Goal: Information Seeking & Learning: Learn about a topic

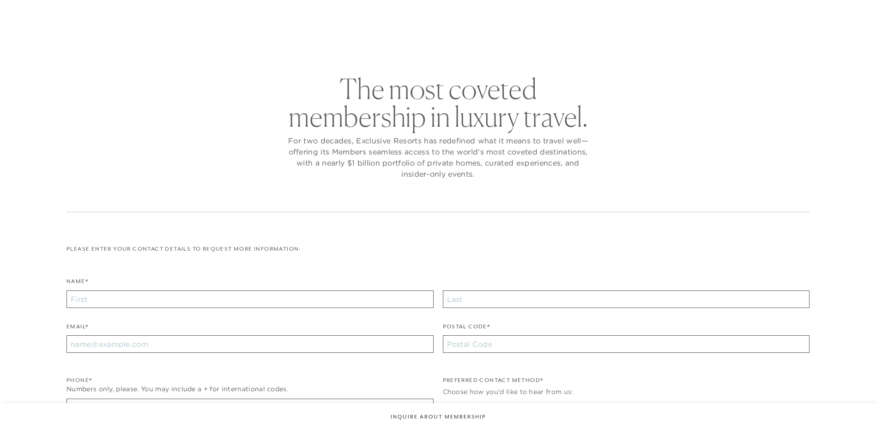
checkbox input "false"
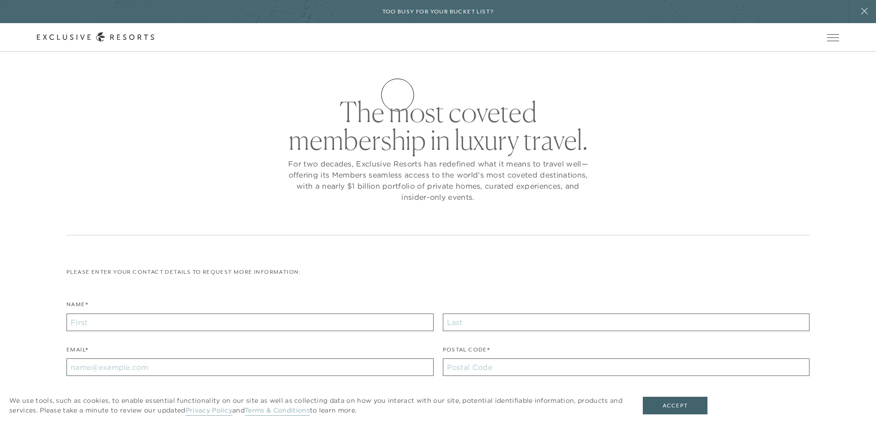
click at [0, 0] on link "How it works" at bounding box center [0, 0] width 0 height 0
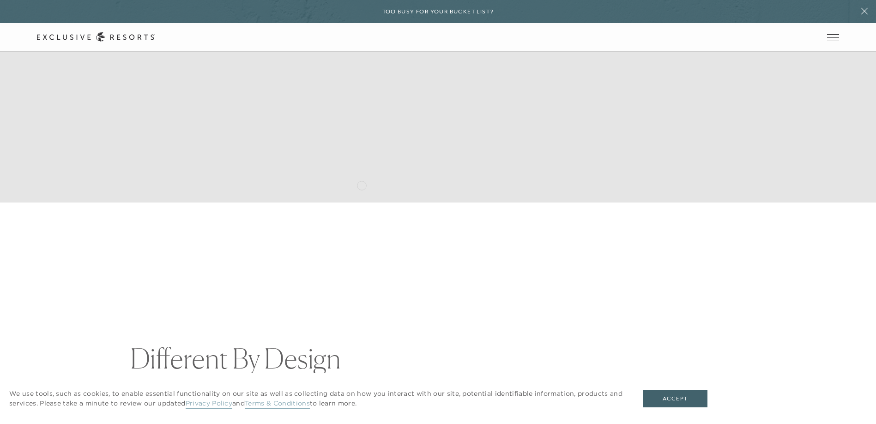
scroll to position [231, 0]
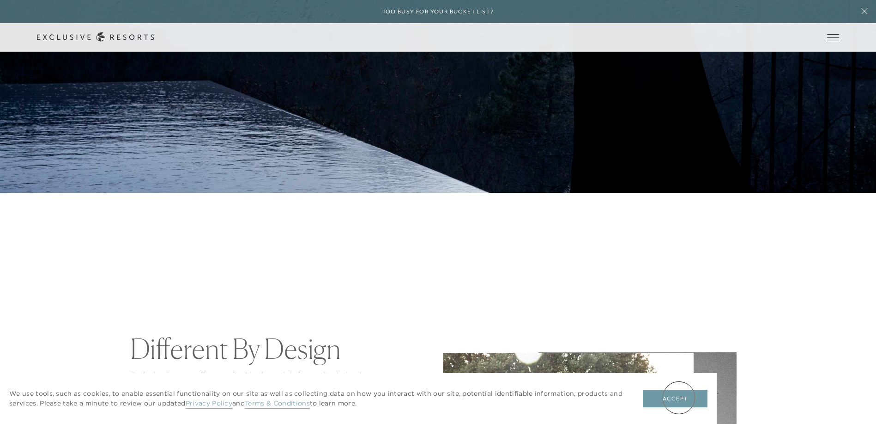
click at [679, 397] on button "Accept" at bounding box center [675, 398] width 65 height 18
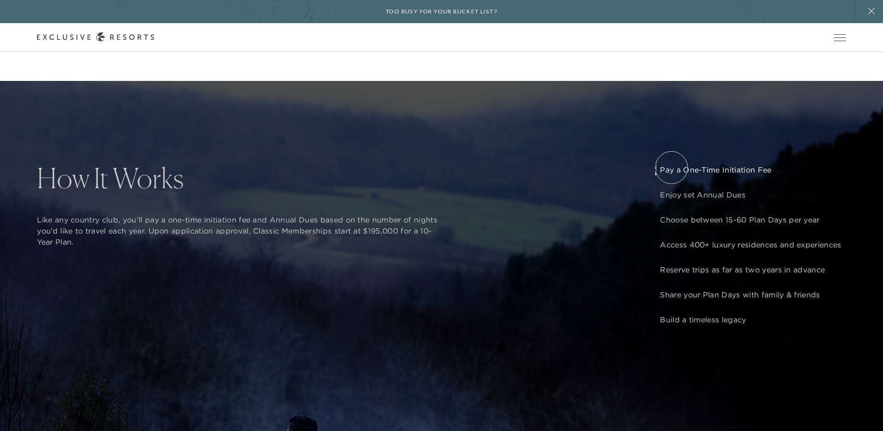
scroll to position [0, 0]
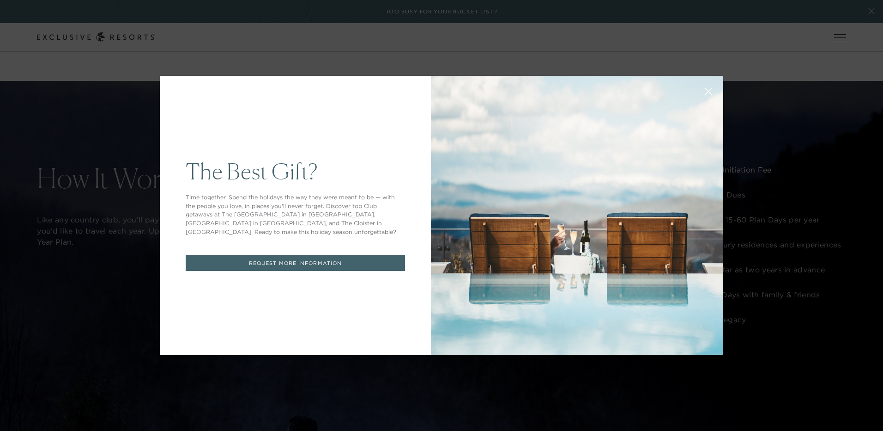
click at [280, 368] on div "The Best Gift? Time together. Spend the holidays the way they were meant to be …" at bounding box center [441, 215] width 883 height 431
click at [56, 124] on div "The Best Gift? Time together. Spend the holidays the way they were meant to be …" at bounding box center [441, 215] width 883 height 431
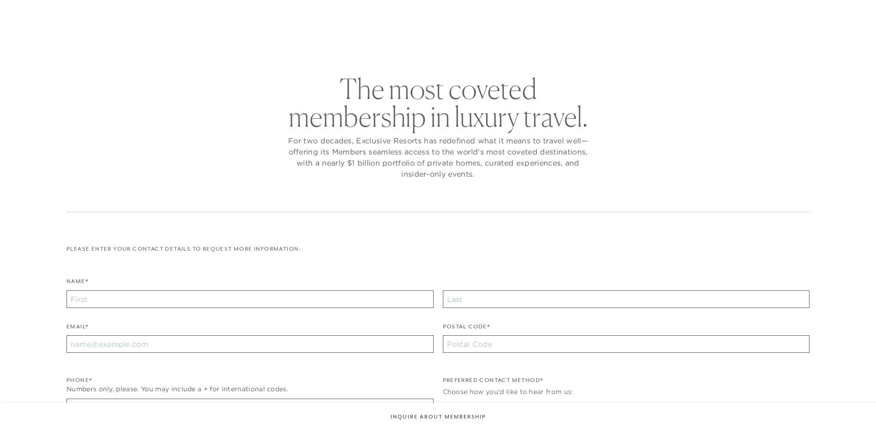
checkbox input "false"
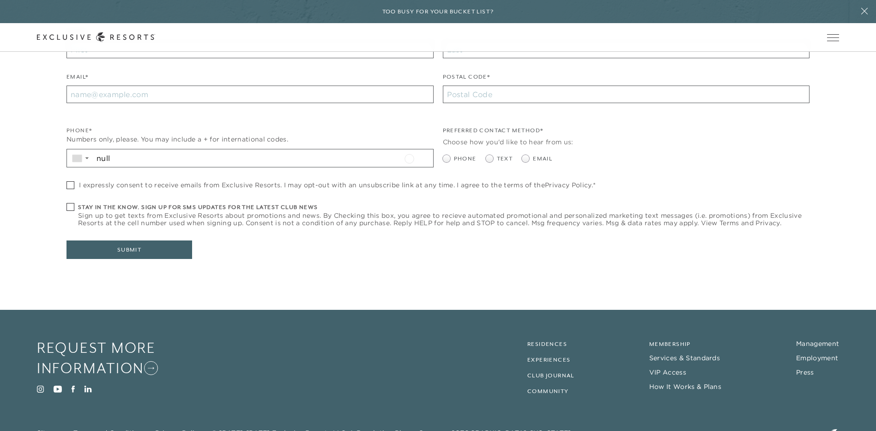
scroll to position [287, 0]
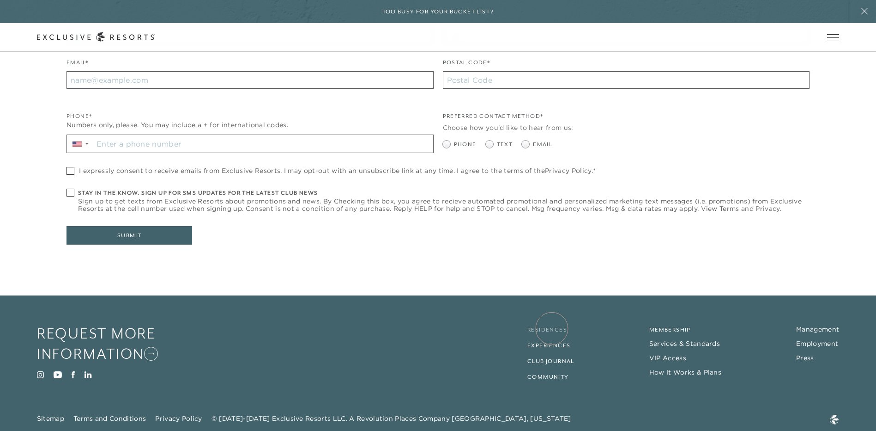
click at [552, 328] on link "Residences" at bounding box center [548, 329] width 40 height 6
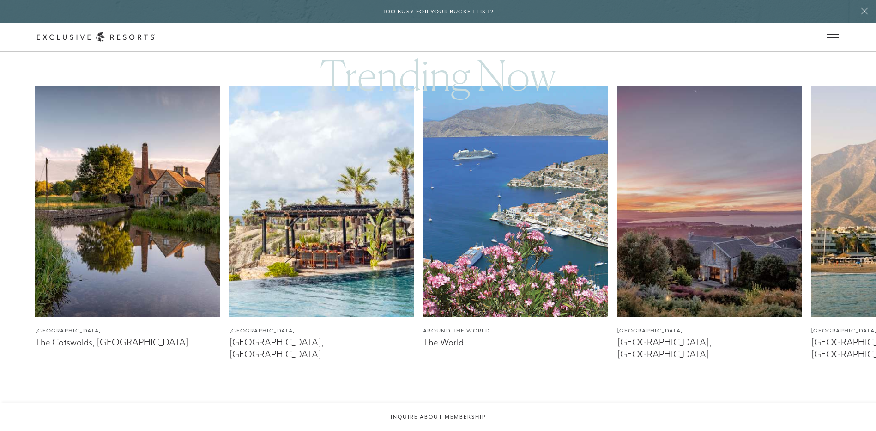
scroll to position [554, 0]
click at [308, 224] on img at bounding box center [321, 200] width 185 height 231
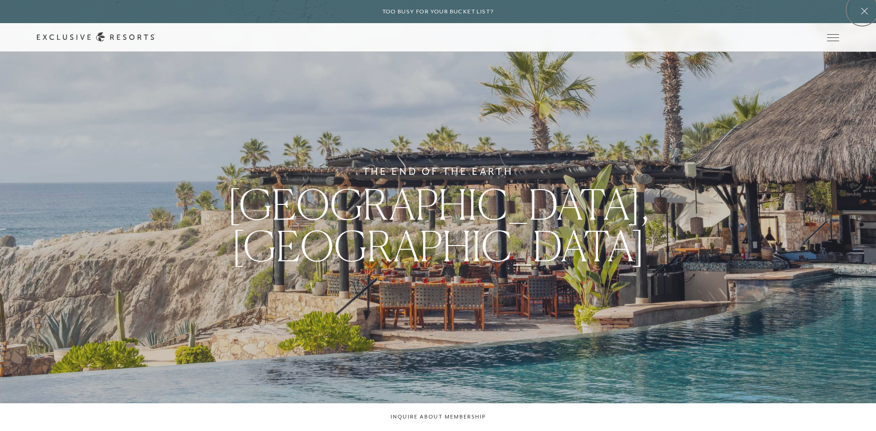
click at [863, 10] on icon at bounding box center [865, 10] width 18 height 7
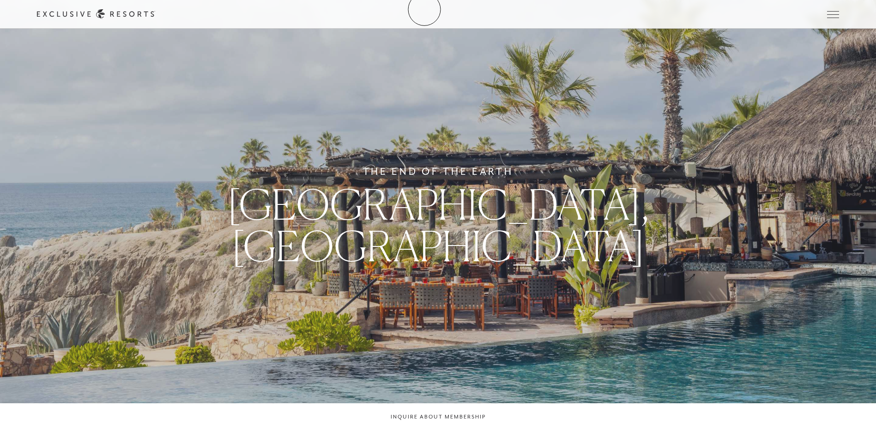
click at [155, 9] on icon at bounding box center [96, 14] width 118 height 10
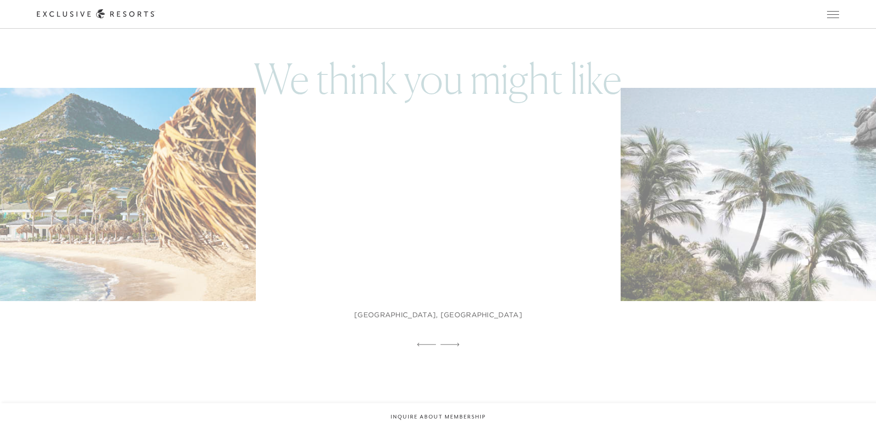
scroll to position [554, 0]
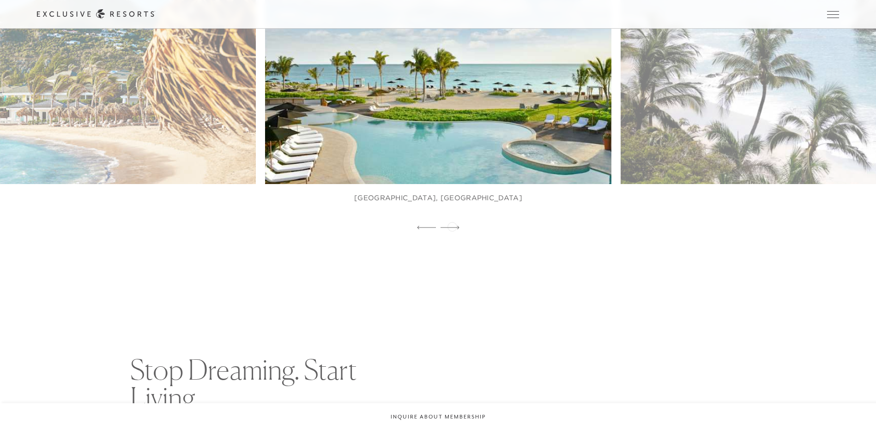
click at [452, 225] on icon at bounding box center [450, 227] width 19 height 4
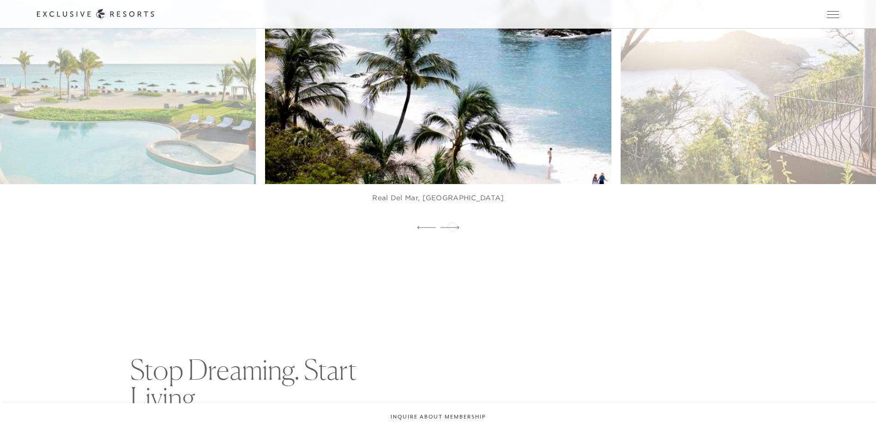
click at [452, 225] on icon at bounding box center [450, 227] width 19 height 4
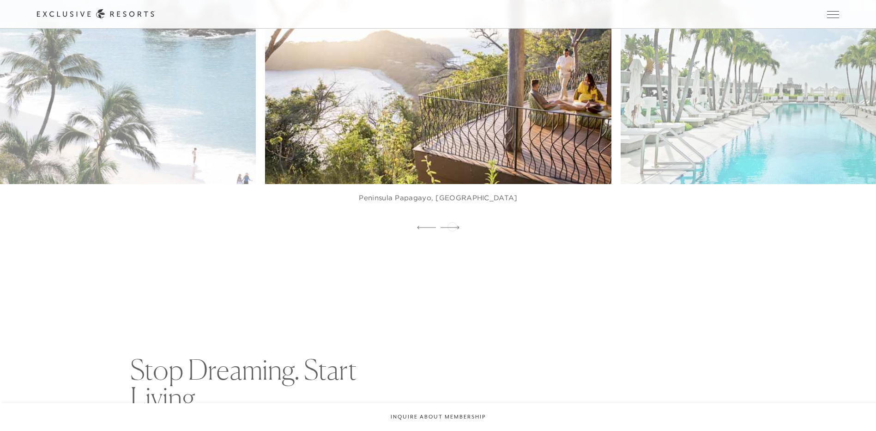
click at [452, 225] on icon at bounding box center [450, 227] width 19 height 4
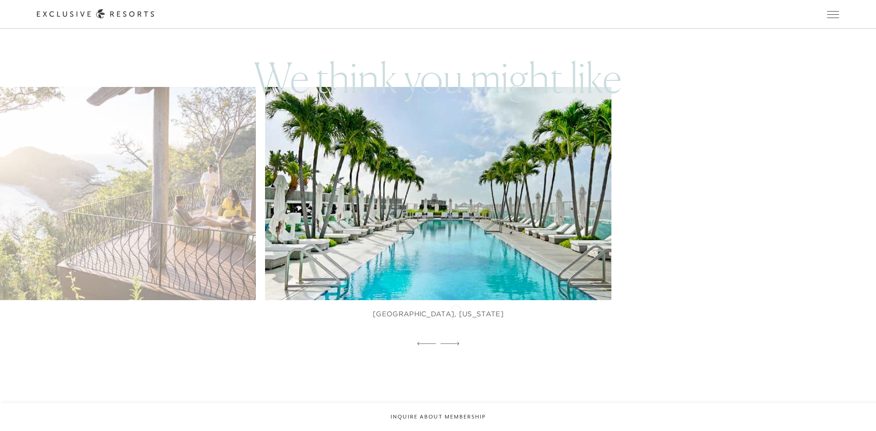
scroll to position [416, 0]
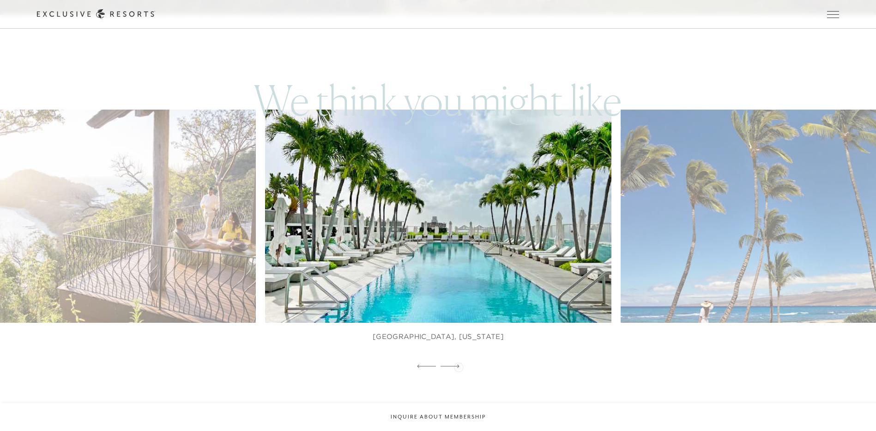
click at [459, 366] on icon at bounding box center [450, 365] width 19 height 3
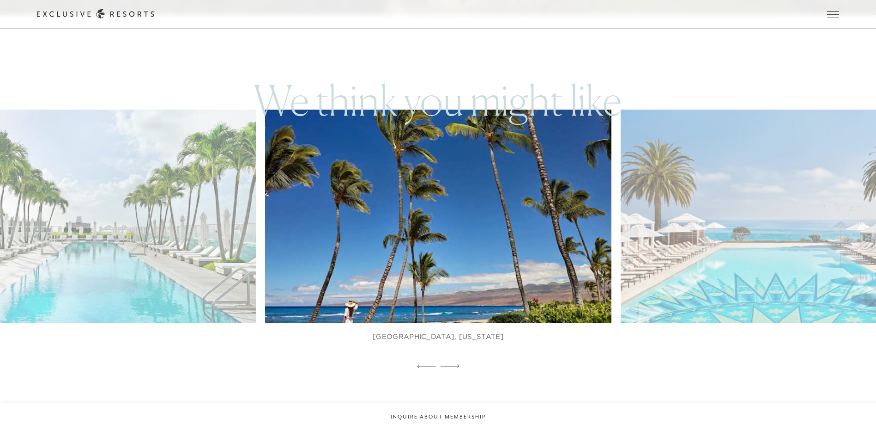
click at [413, 268] on img at bounding box center [449, 216] width 381 height 235
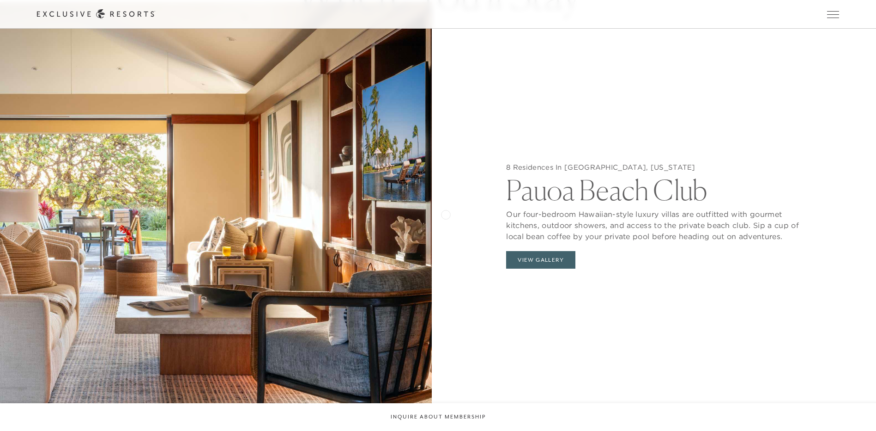
scroll to position [1016, 0]
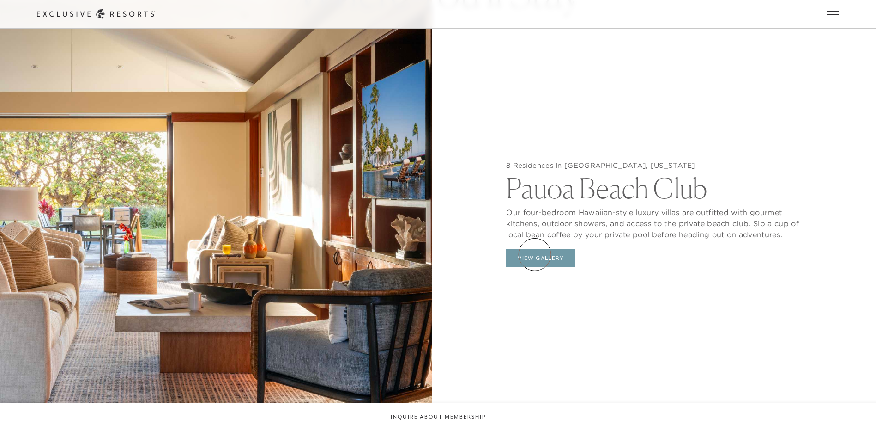
click at [535, 254] on button "View Gallery" at bounding box center [540, 258] width 69 height 18
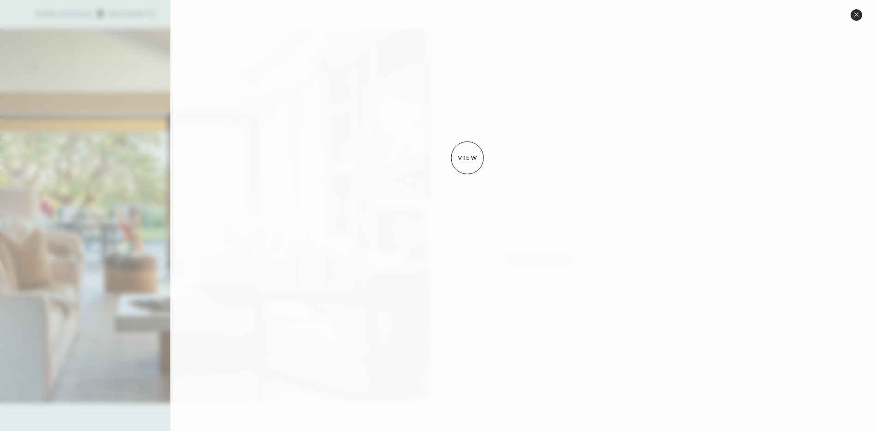
scroll to position [926, 0]
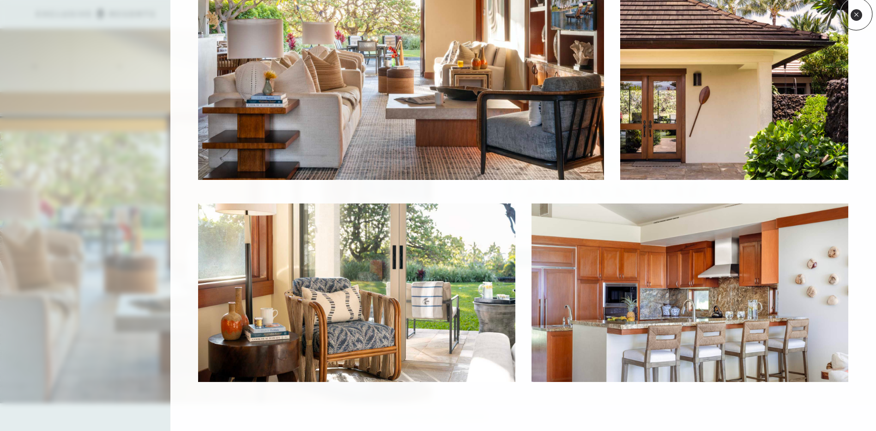
click at [857, 14] on icon at bounding box center [856, 14] width 5 height 5
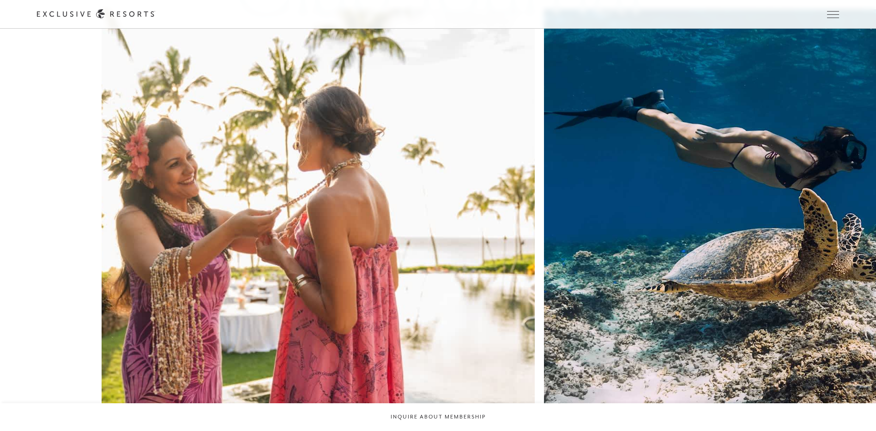
scroll to position [2743, 0]
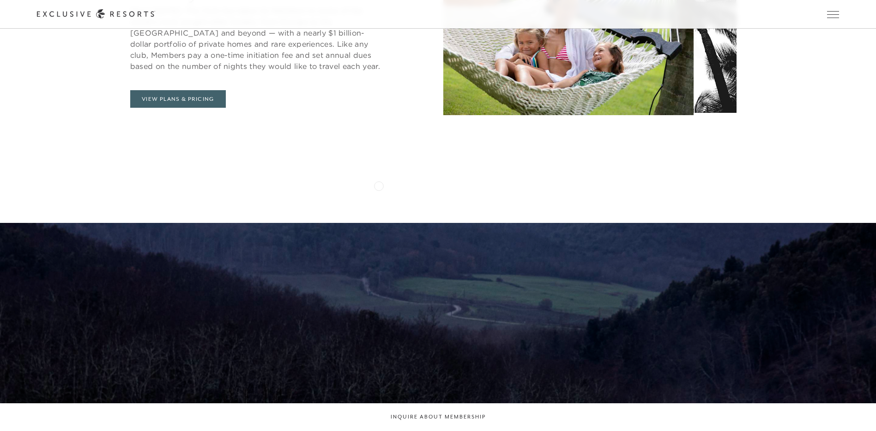
scroll to position [832, 0]
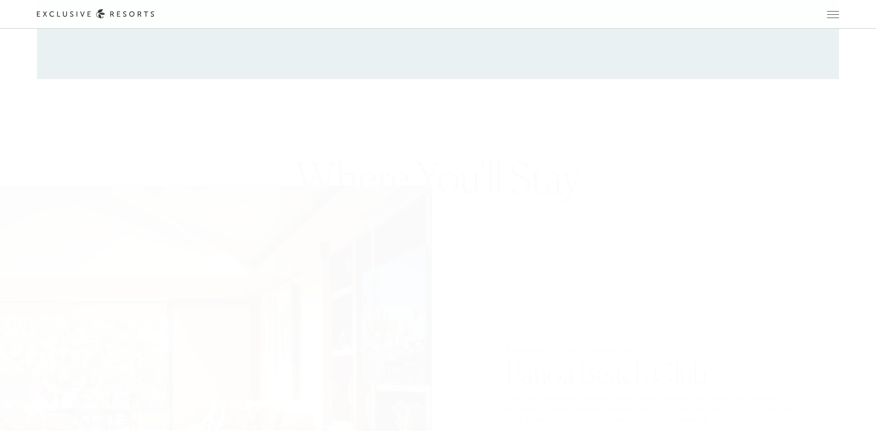
scroll to position [416, 0]
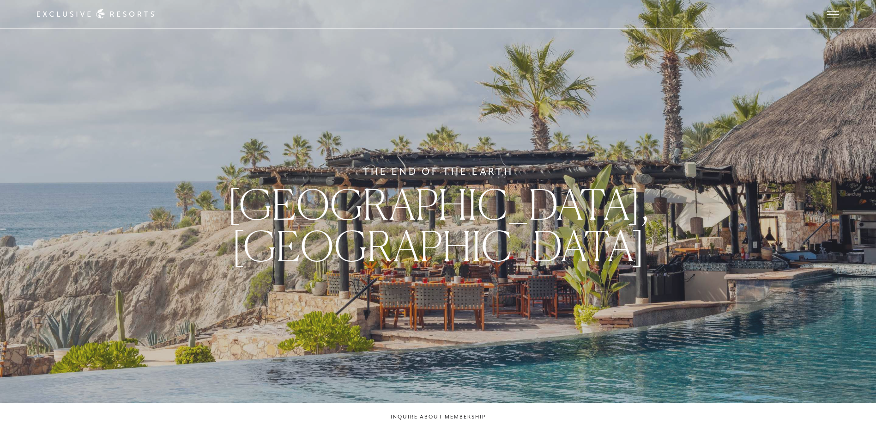
scroll to position [554, 0]
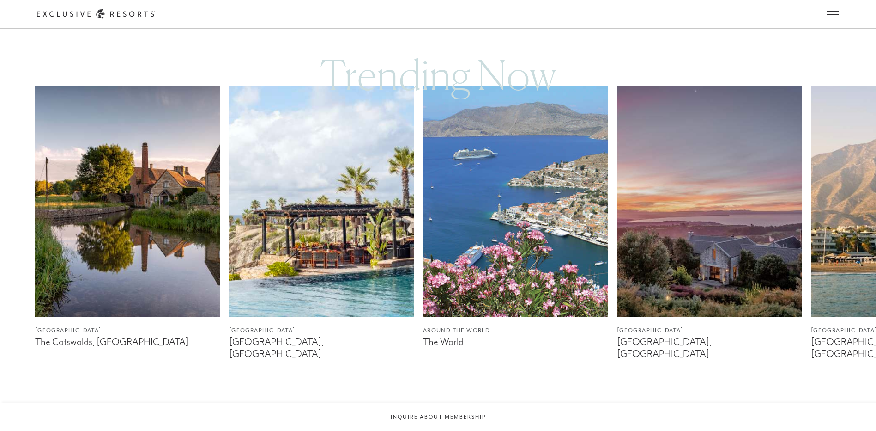
scroll to position [287, 0]
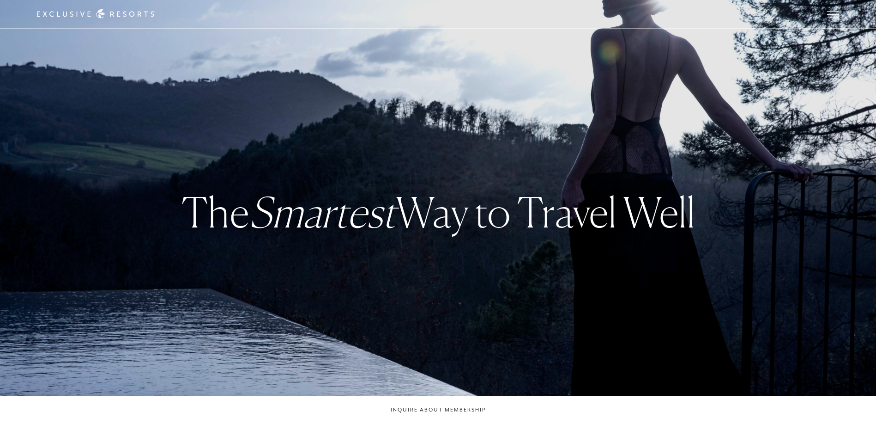
checkbox input "false"
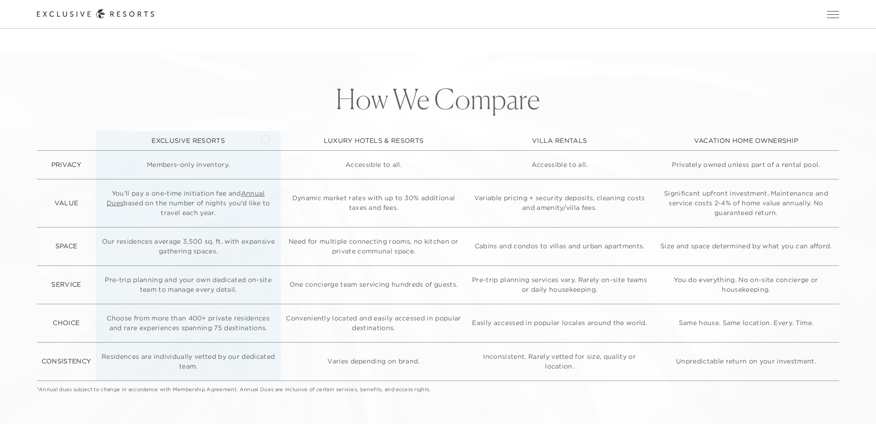
scroll to position [2449, 0]
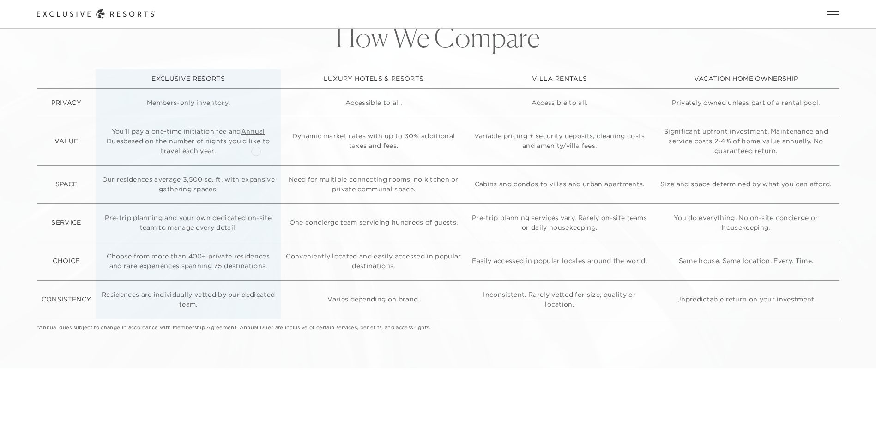
click at [256, 145] on link "Annual Dues" at bounding box center [186, 136] width 158 height 18
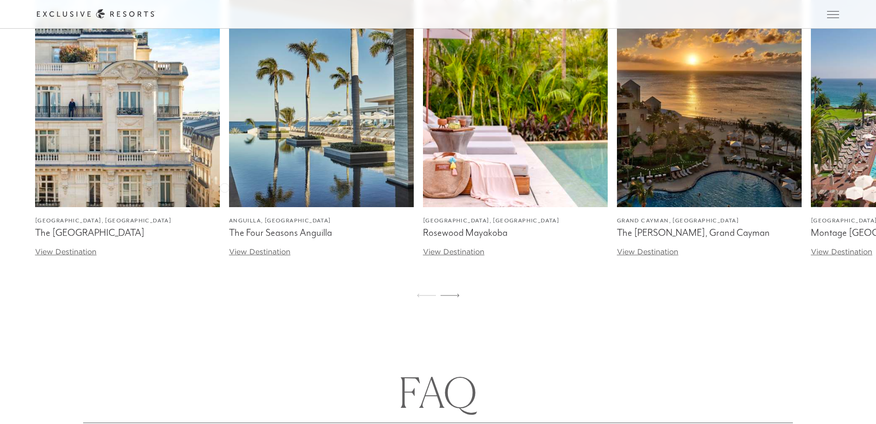
scroll to position [2957, 0]
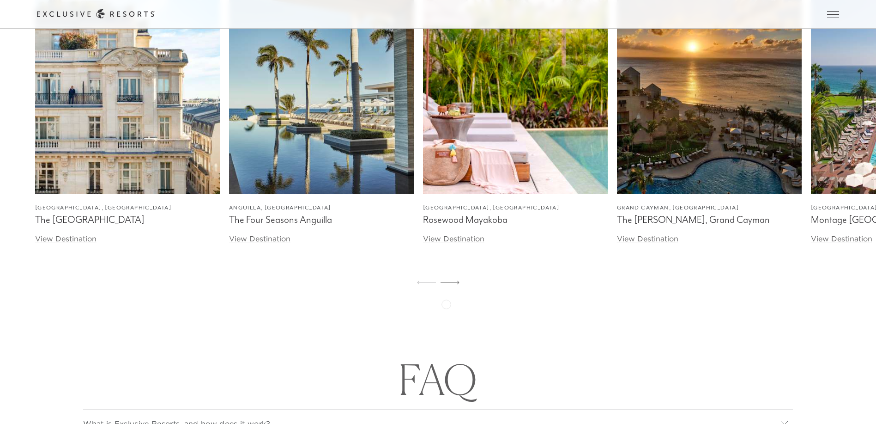
click at [446, 284] on icon at bounding box center [450, 282] width 19 height 4
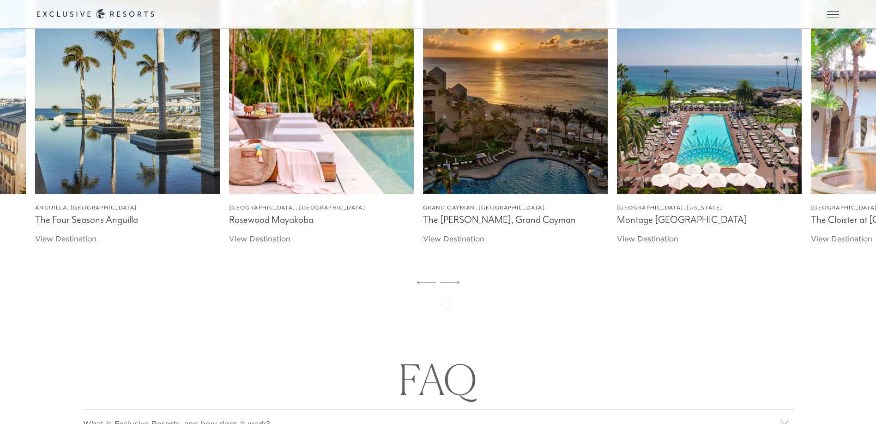
click at [446, 284] on icon at bounding box center [450, 282] width 19 height 4
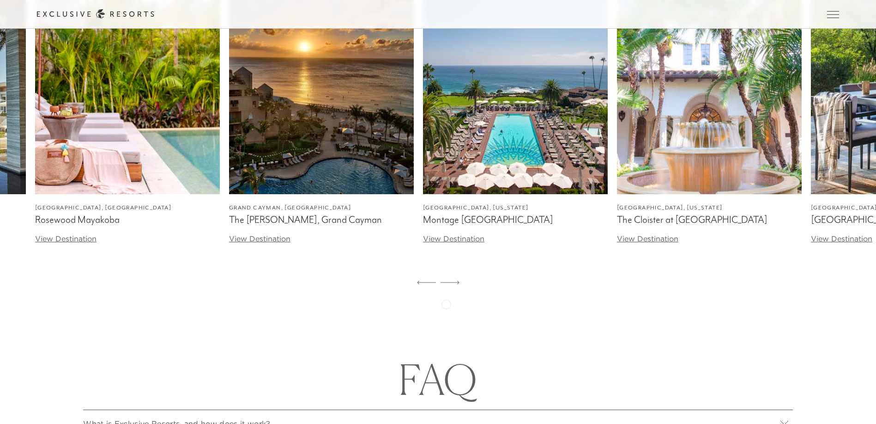
click at [446, 284] on icon at bounding box center [450, 282] width 19 height 4
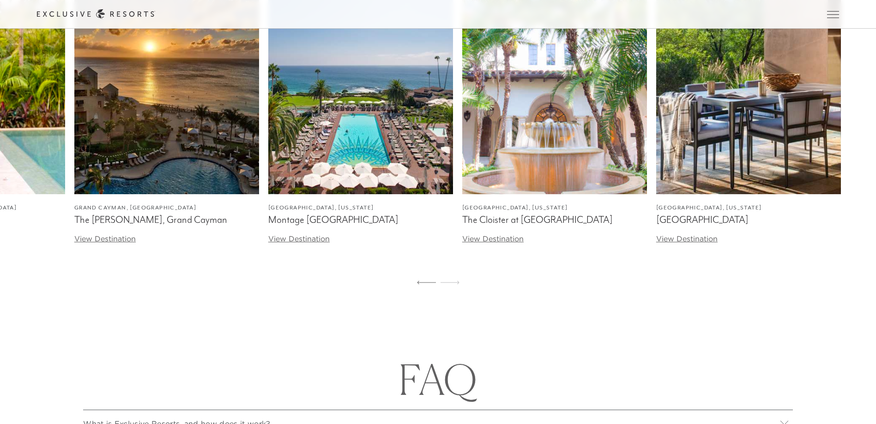
click at [446, 284] on icon at bounding box center [450, 282] width 19 height 4
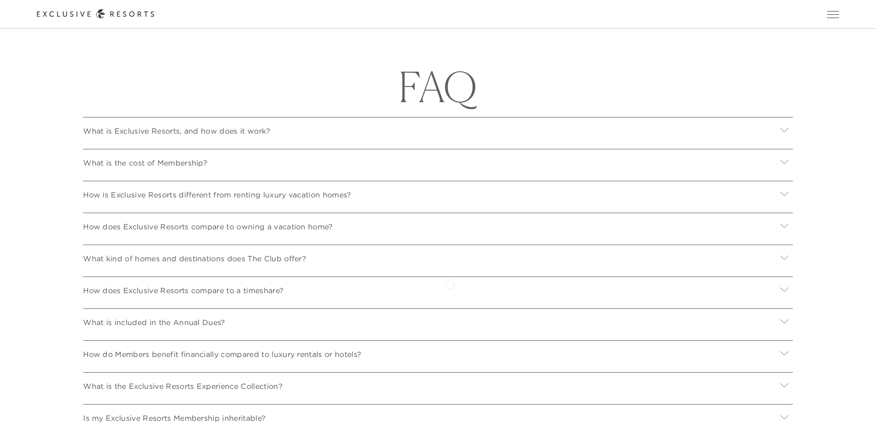
scroll to position [3465, 0]
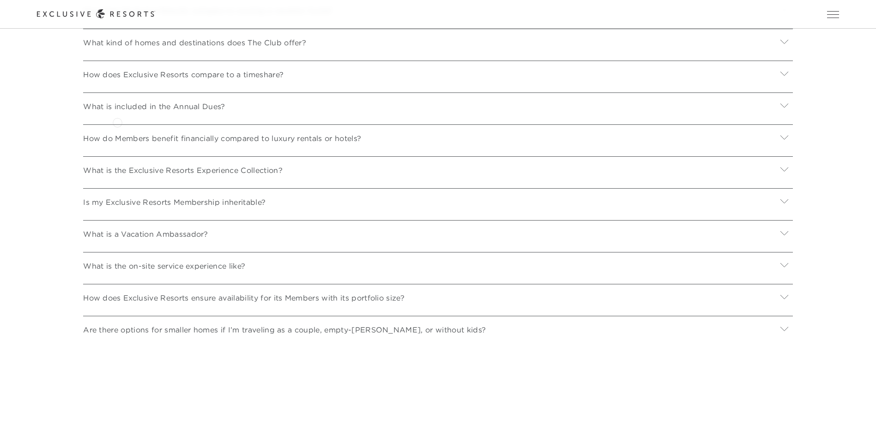
click at [117, 117] on div "What is included in the Annual Dues?" at bounding box center [438, 104] width 710 height 25
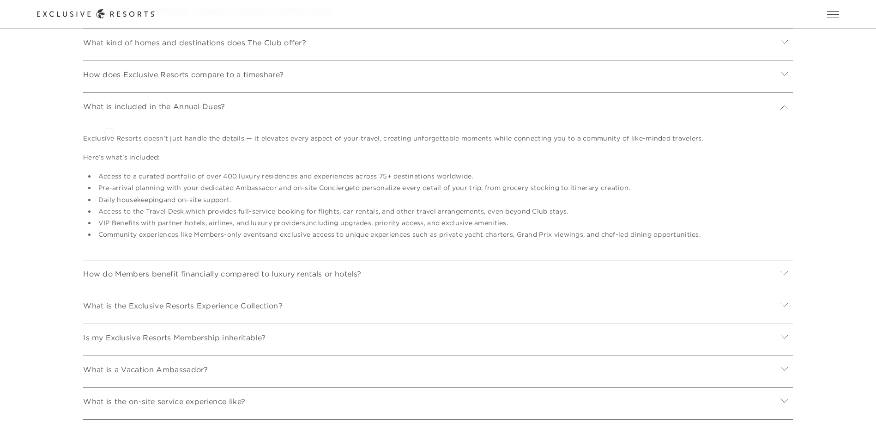
click at [109, 112] on p "What is included in the Annual Dues?" at bounding box center [154, 106] width 142 height 11
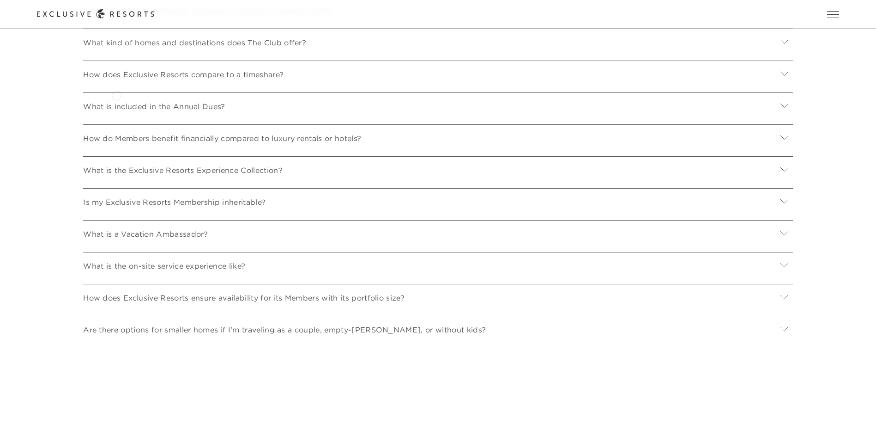
click at [116, 80] on p "How does Exclusive Resorts compare to a timeshare?" at bounding box center [183, 74] width 201 height 11
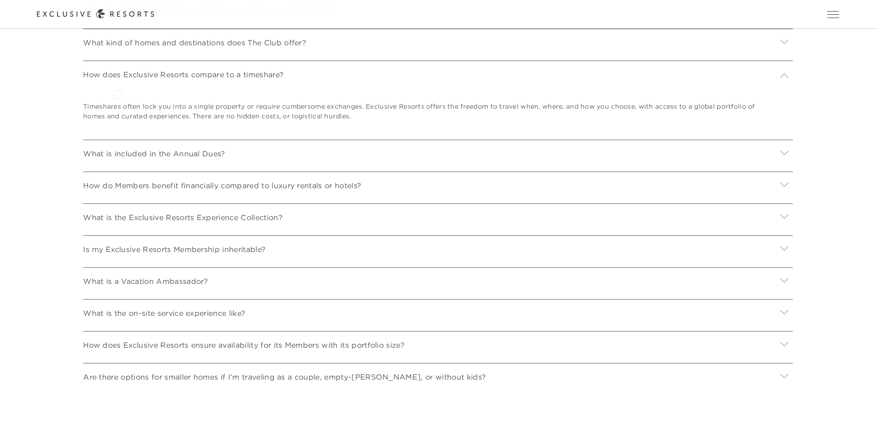
click at [118, 80] on p "How does Exclusive Resorts compare to a timeshare?" at bounding box center [183, 74] width 201 height 11
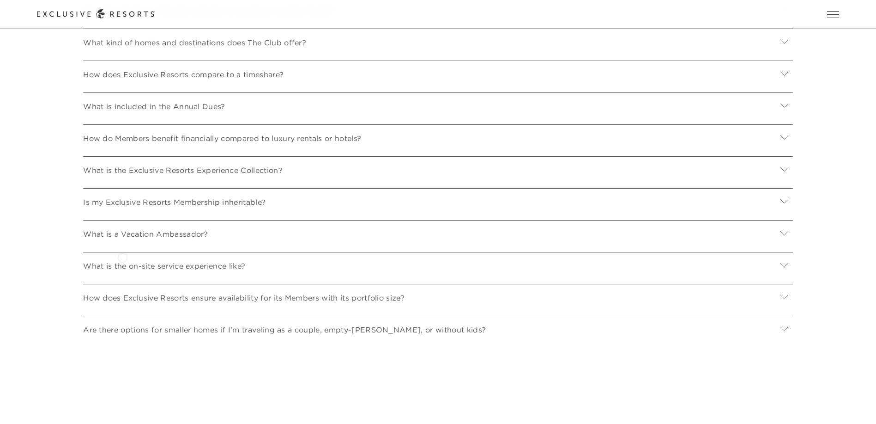
click at [122, 239] on p "What is a Vacation Ambassador?" at bounding box center [145, 233] width 125 height 11
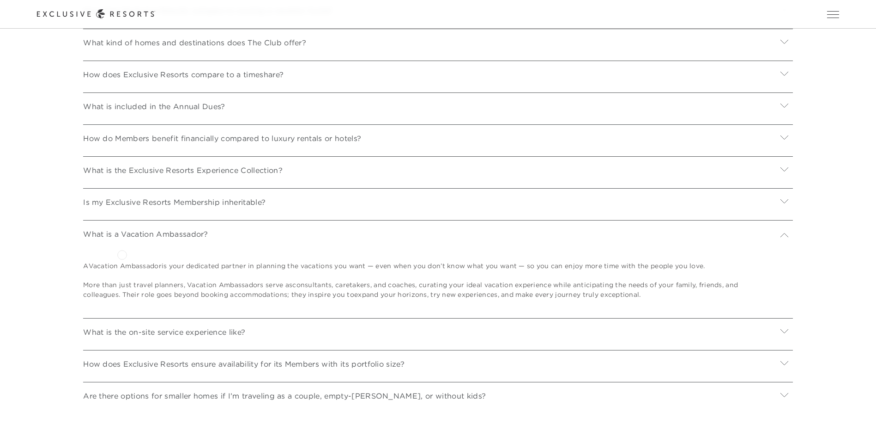
click at [122, 239] on p "What is a Vacation Ambassador?" at bounding box center [145, 233] width 125 height 11
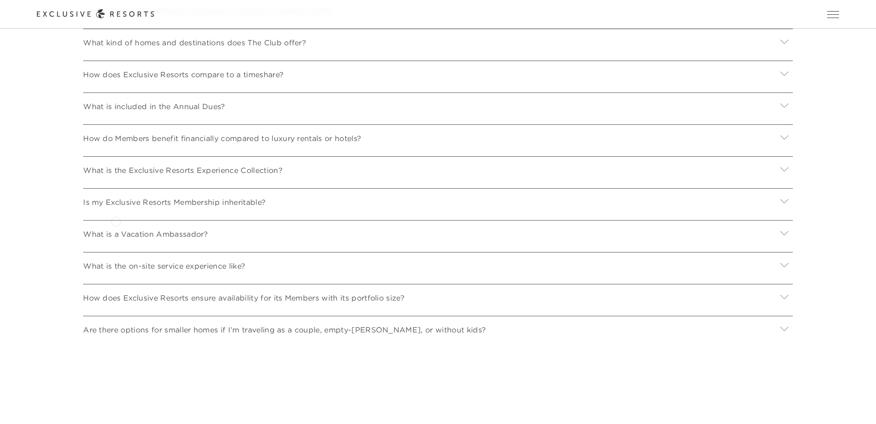
click at [116, 207] on p "Is my Exclusive Resorts Membership inheritable?" at bounding box center [174, 201] width 182 height 11
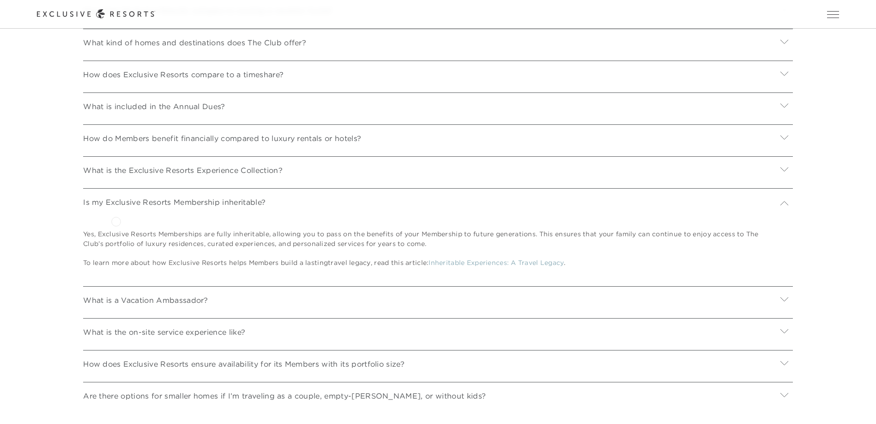
click at [116, 207] on p "Is my Exclusive Resorts Membership inheritable?" at bounding box center [174, 201] width 182 height 11
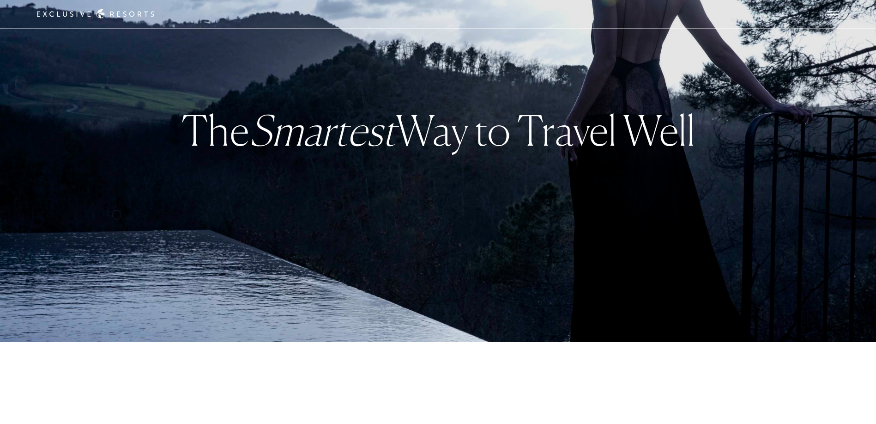
scroll to position [0, 0]
